Goal: Register for event/course

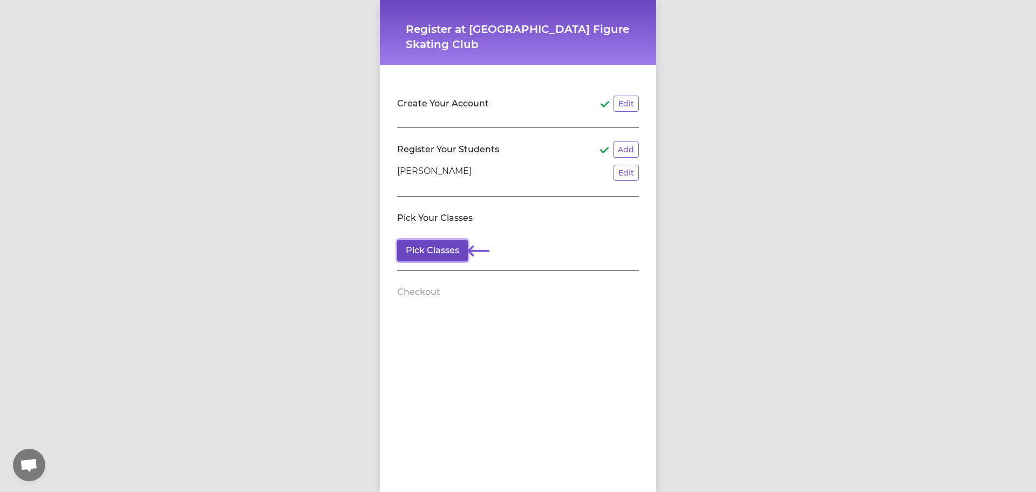
click at [439, 250] on button "Pick Classes" at bounding box center [432, 251] width 71 height 22
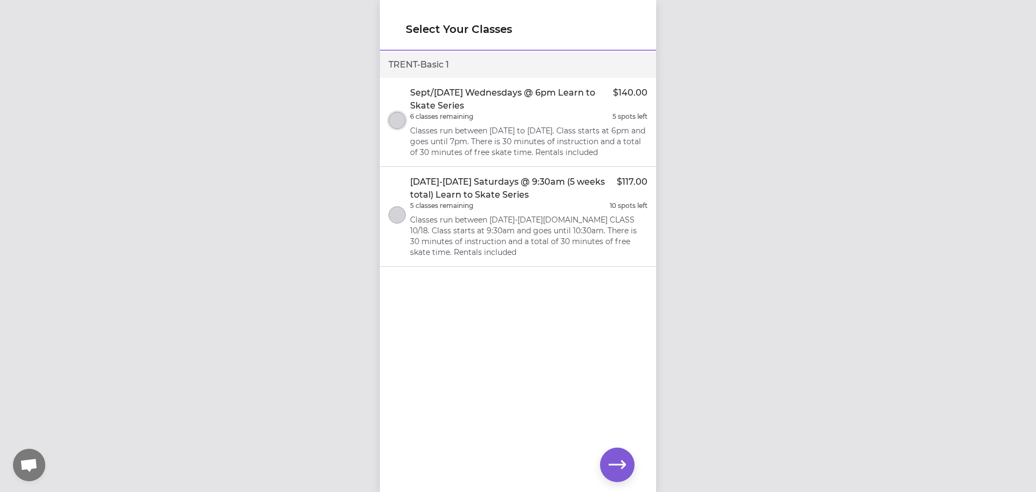
click at [397, 126] on button "select class" at bounding box center [397, 120] width 17 height 17
click at [624, 462] on icon "button" at bounding box center [617, 464] width 17 height 17
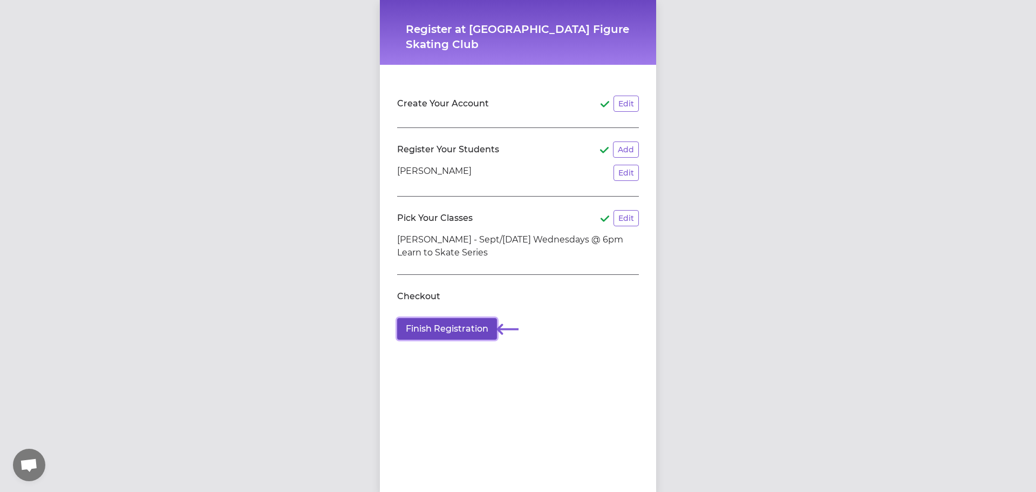
click at [443, 328] on button "Finish Registration" at bounding box center [447, 329] width 100 height 22
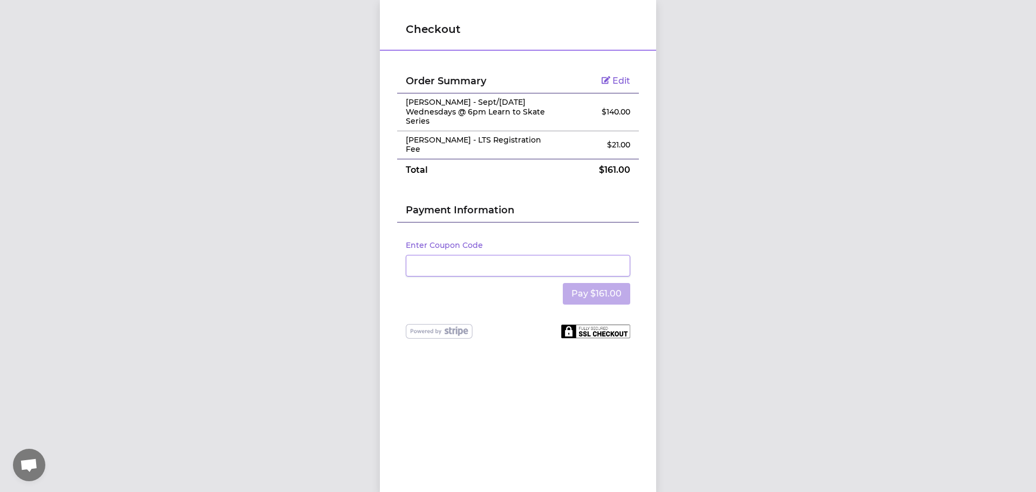
click at [475, 181] on div "Payment Information" at bounding box center [518, 202] width 242 height 42
click at [584, 290] on button "Pay $161.00" at bounding box center [596, 294] width 67 height 22
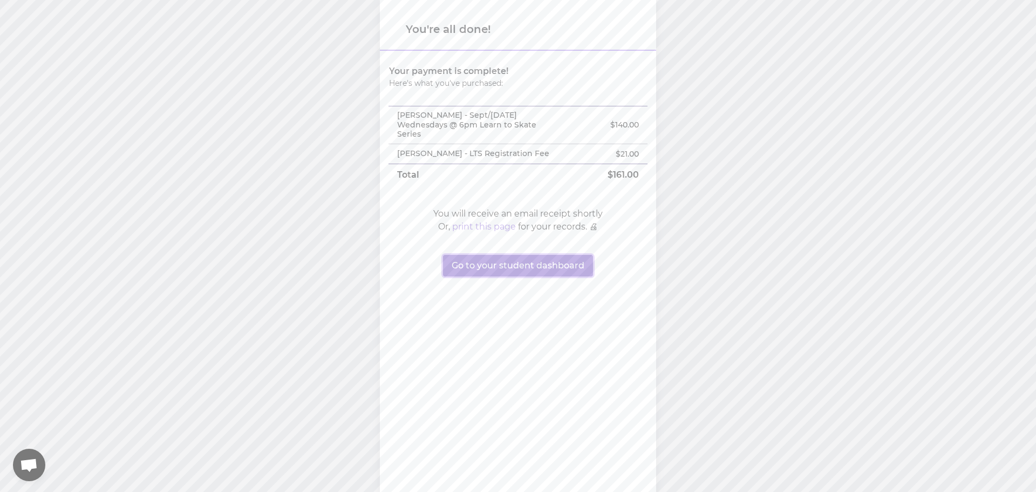
click at [504, 264] on button "Go to your student dashboard" at bounding box center [518, 266] width 150 height 22
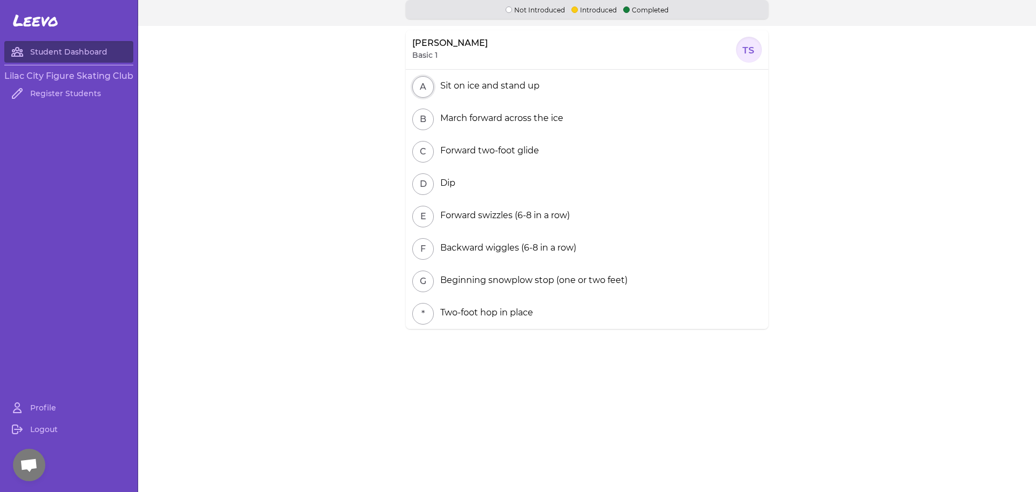
click at [419, 89] on button "A" at bounding box center [423, 87] width 22 height 22
click at [419, 118] on button "B" at bounding box center [423, 119] width 22 height 22
click at [419, 149] on button "C" at bounding box center [423, 152] width 22 height 22
click at [422, 84] on button "A" at bounding box center [423, 87] width 22 height 22
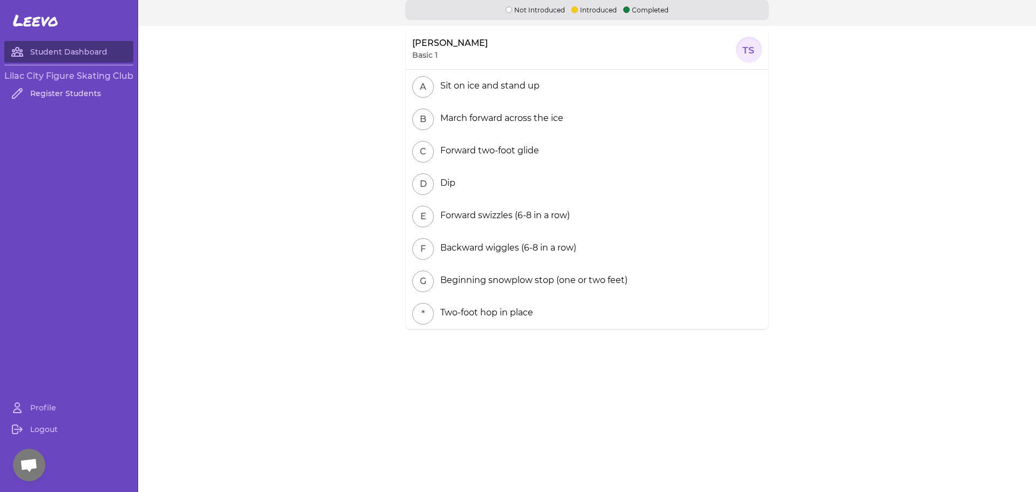
click at [43, 94] on link "Register Students" at bounding box center [68, 94] width 129 height 22
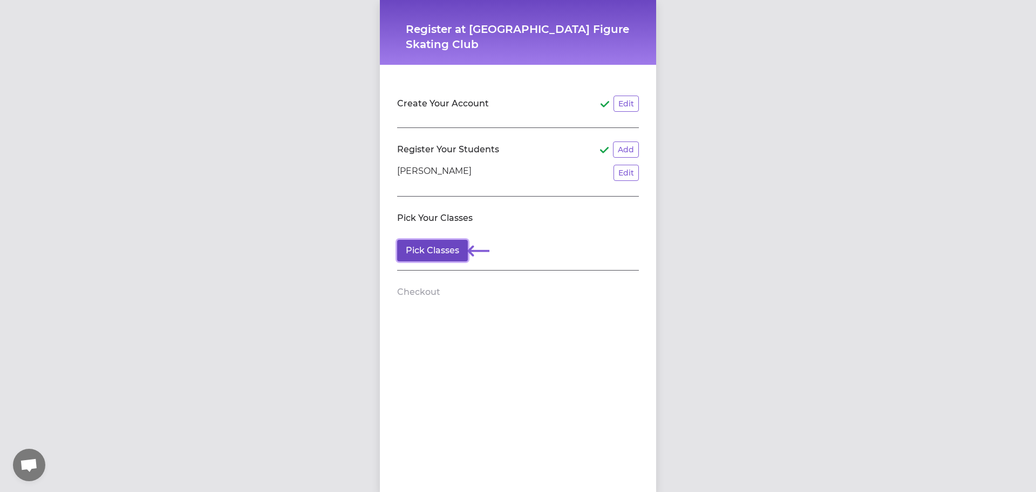
click at [429, 247] on button "Pick Classes" at bounding box center [432, 251] width 71 height 22
